Goal: Task Accomplishment & Management: Use online tool/utility

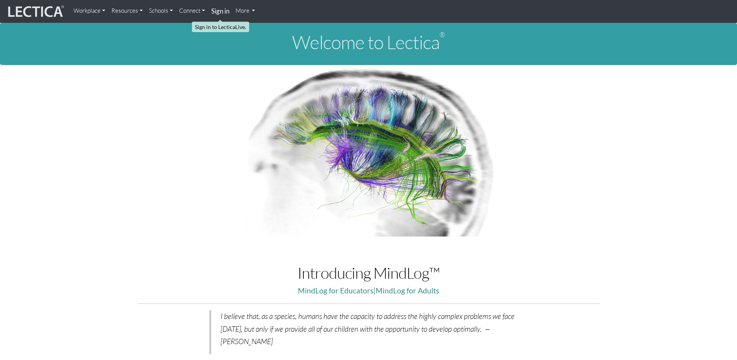
click at [220, 10] on strong "Sign in" at bounding box center [220, 11] width 18 height 8
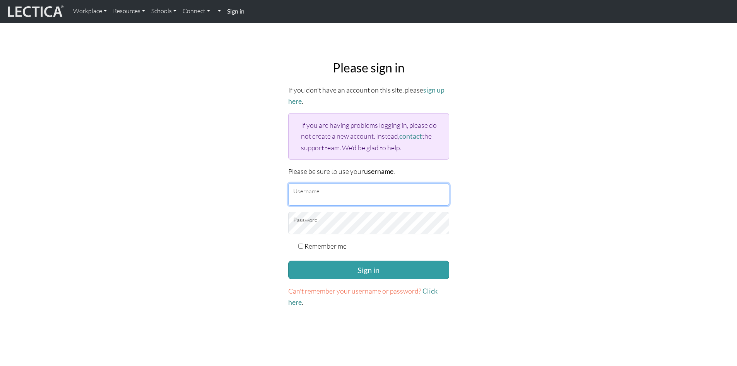
click at [353, 190] on input "Username" at bounding box center [368, 194] width 161 height 22
click at [367, 194] on input "cassandra.brennand@gmail.com" at bounding box center [368, 194] width 161 height 22
drag, startPoint x: 394, startPoint y: 194, endPoint x: 352, endPoint y: 197, distance: 42.3
click at [352, 197] on input "cassandra.brennand@gmail.com" at bounding box center [368, 194] width 161 height 22
type input "cassandra.brennand@penske.com"
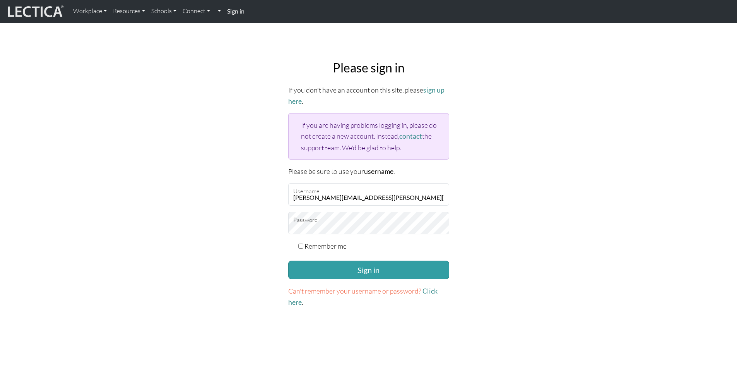
click at [303, 243] on div "Remember me" at bounding box center [368, 245] width 161 height 11
click at [301, 245] on input "Remember me" at bounding box center [300, 245] width 5 height 5
checkbox input "true"
click at [341, 274] on button "Sign in" at bounding box center [368, 270] width 161 height 19
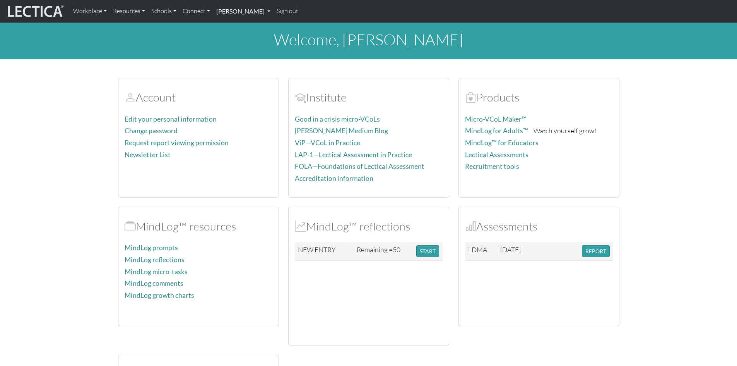
click at [259, 10] on link "[PERSON_NAME]" at bounding box center [243, 11] width 60 height 16
click at [239, 31] on link "My Profile" at bounding box center [253, 29] width 64 height 10
click at [229, 12] on link "[PERSON_NAME]" at bounding box center [243, 11] width 60 height 16
click at [229, 27] on link "My Profile" at bounding box center [253, 29] width 64 height 10
click at [158, 249] on link "MindLog prompts" at bounding box center [151, 247] width 53 height 8
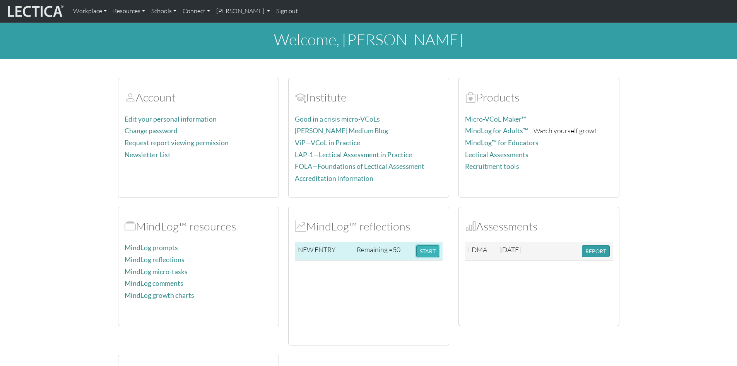
click at [420, 251] on button "START" at bounding box center [428, 251] width 23 height 12
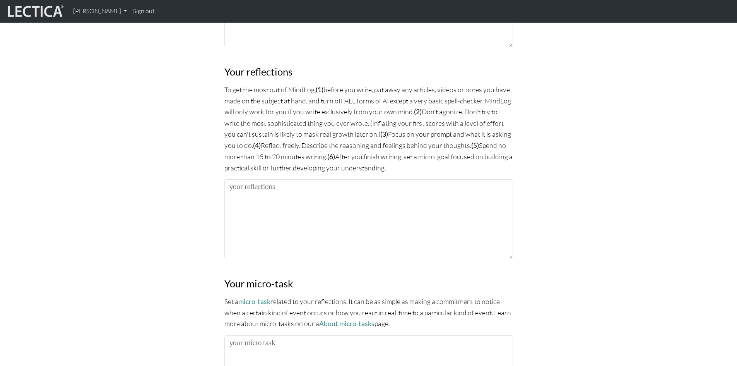
scroll to position [426, 0]
